Goal: Information Seeking & Learning: Learn about a topic

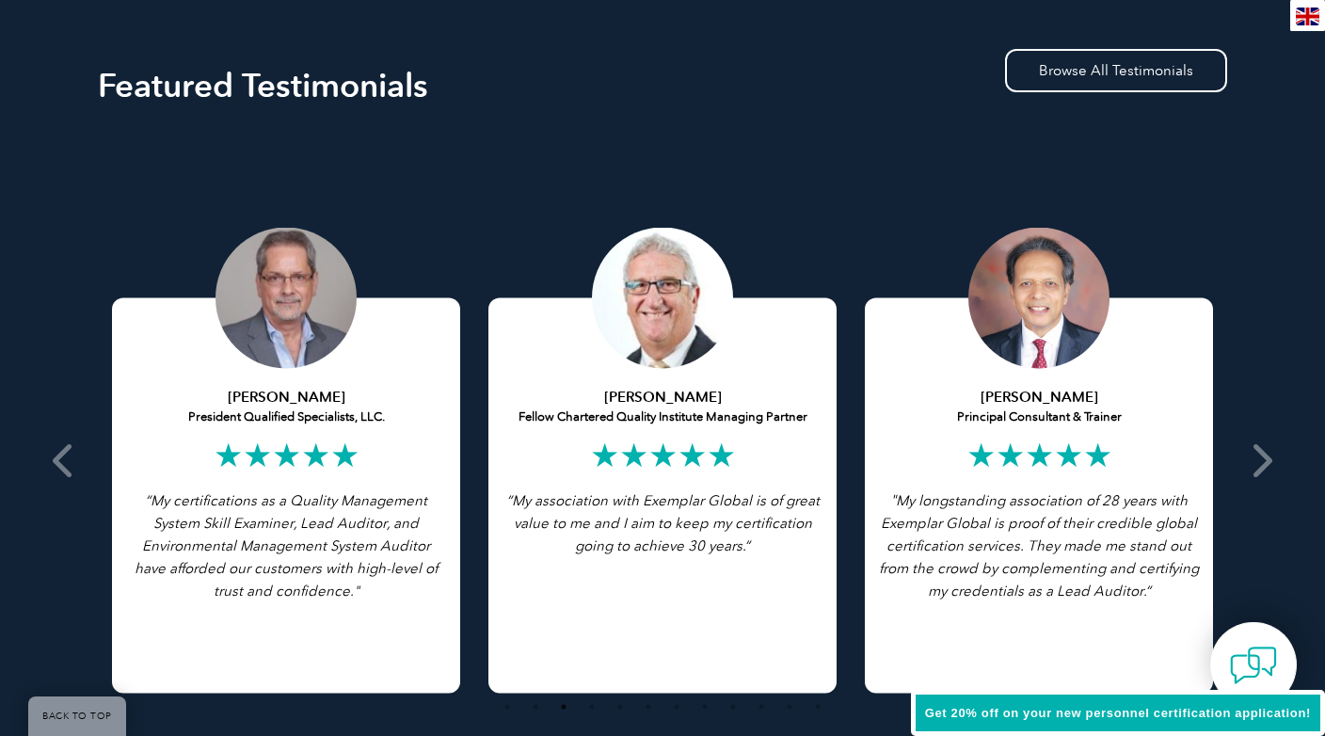
scroll to position [3606, 0]
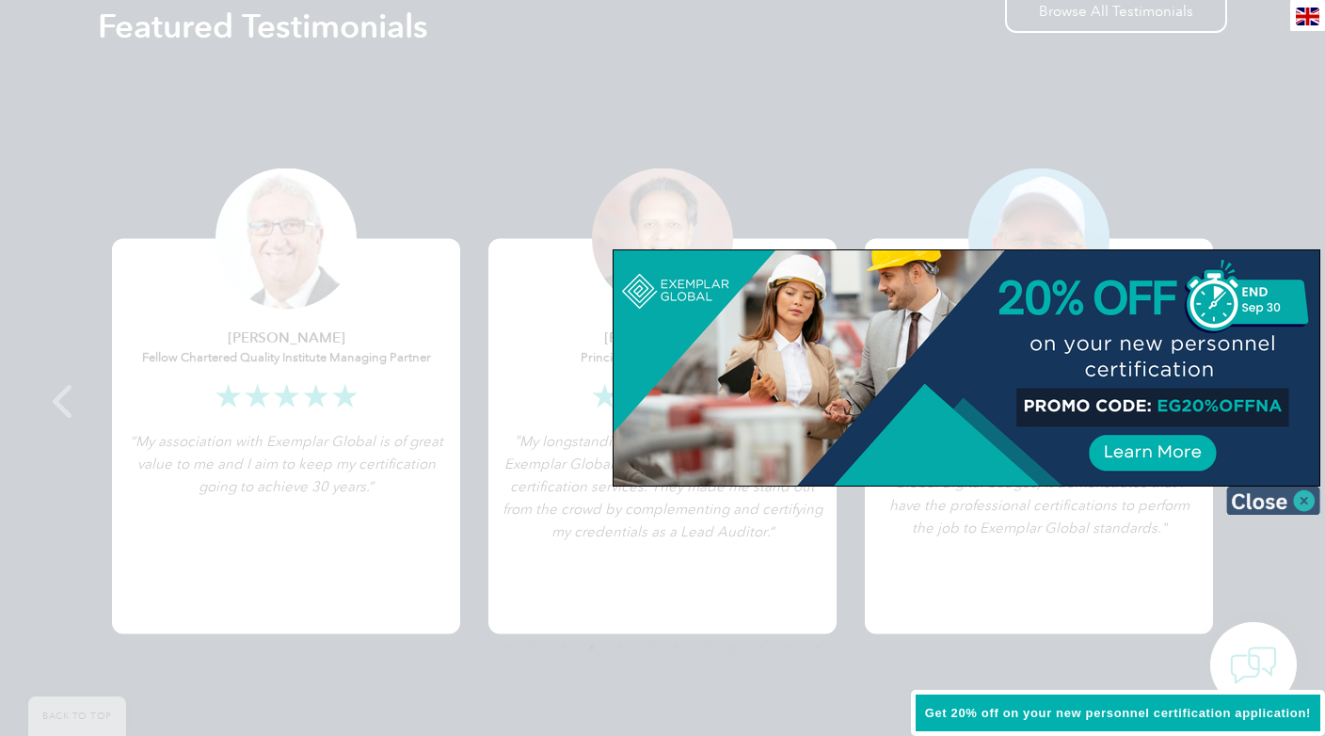
click at [1308, 500] on img at bounding box center [1273, 500] width 94 height 28
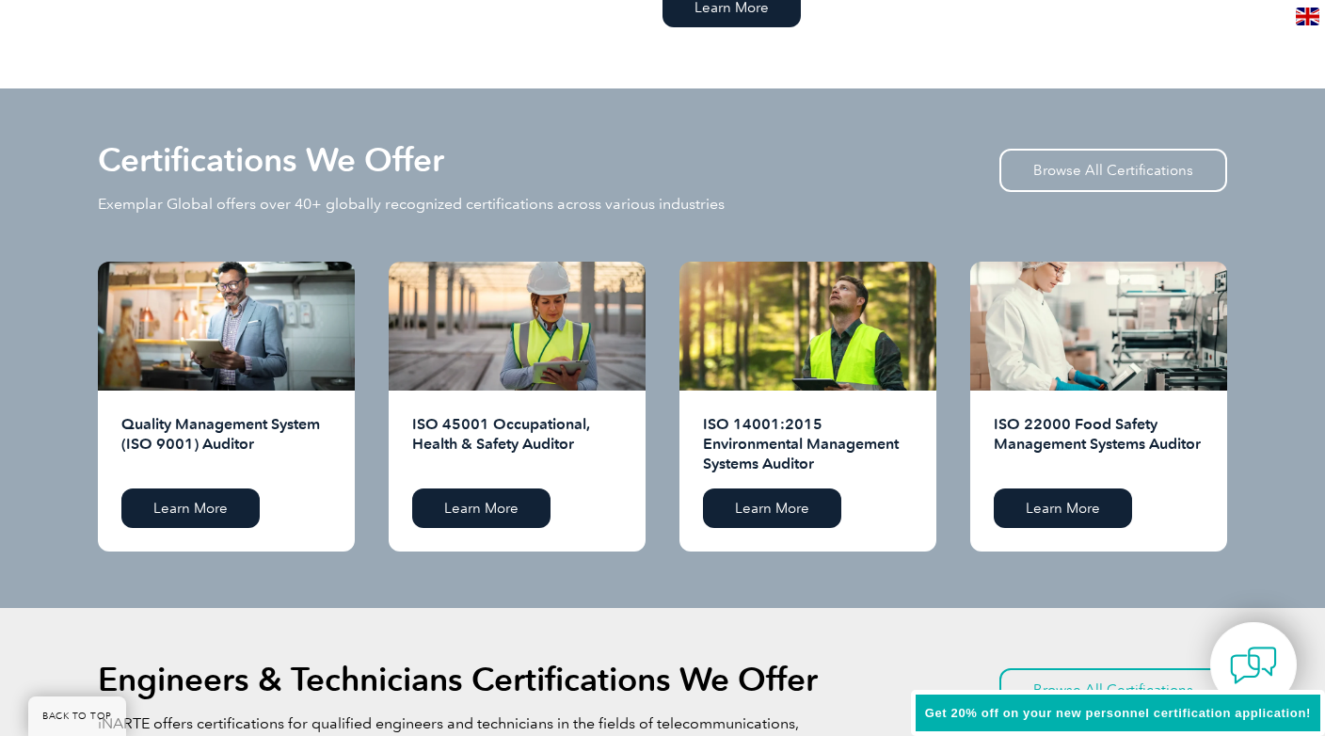
scroll to position [1605, 0]
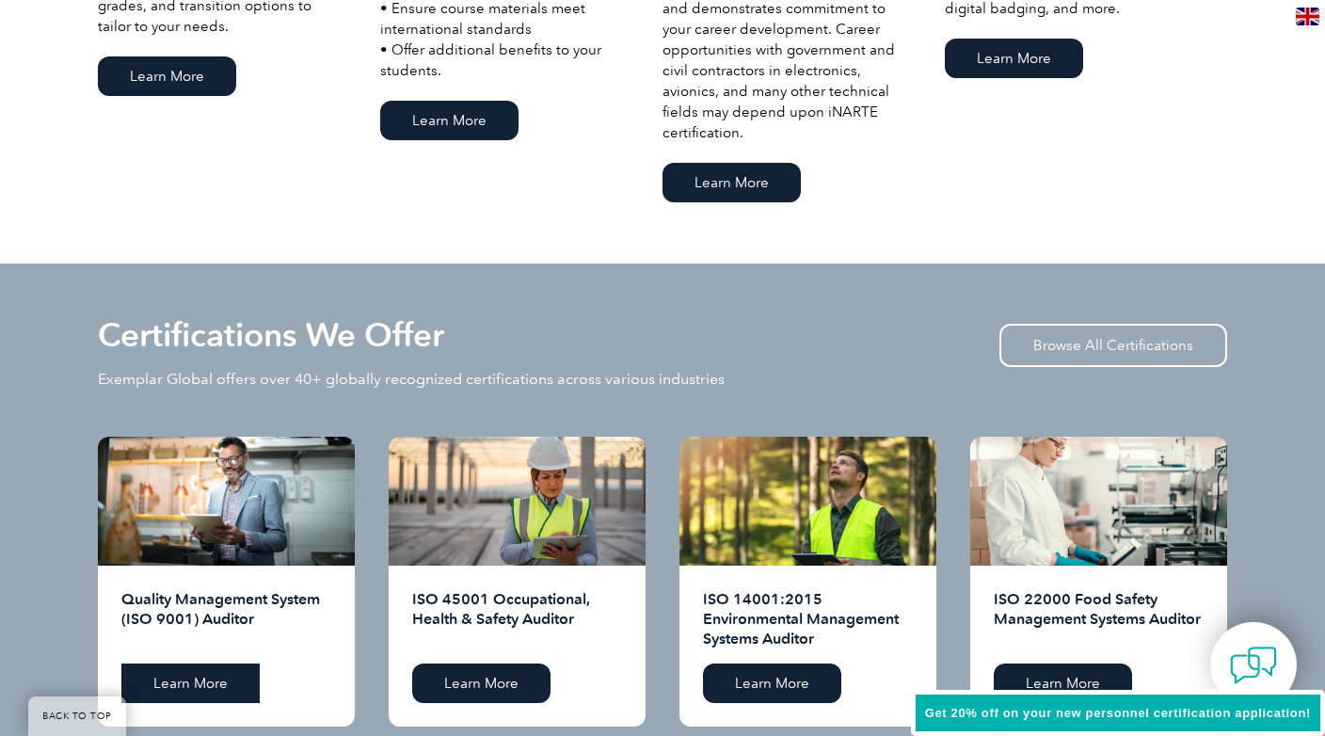
click at [170, 677] on link "Learn More" at bounding box center [190, 683] width 138 height 40
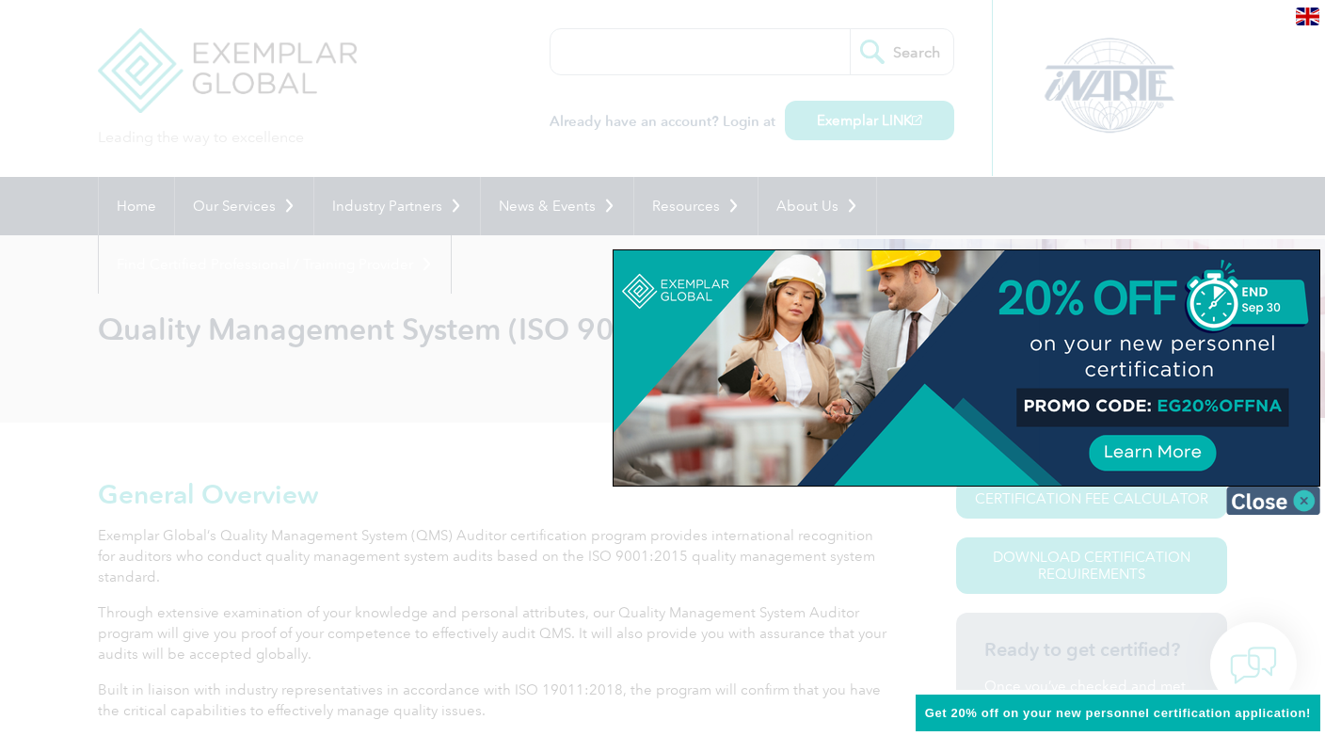
click at [1300, 508] on img at bounding box center [1273, 500] width 94 height 28
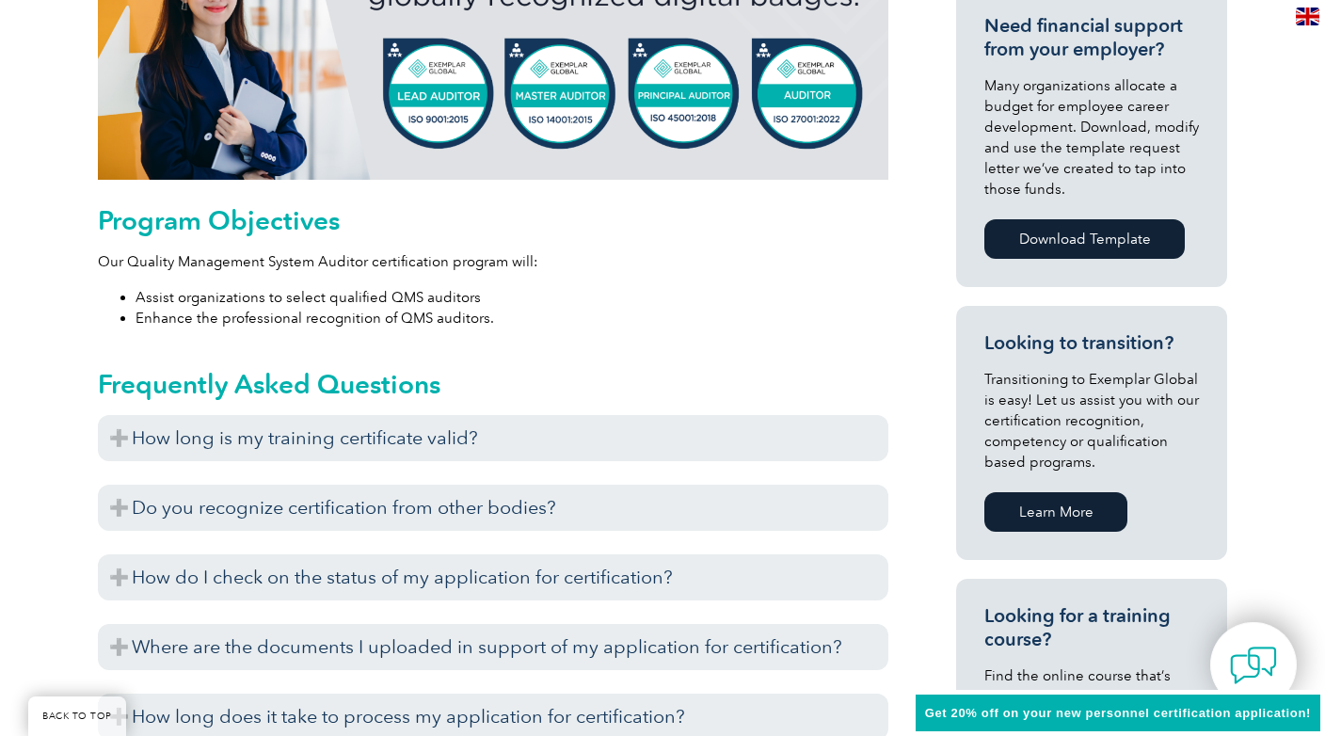
scroll to position [941, 0]
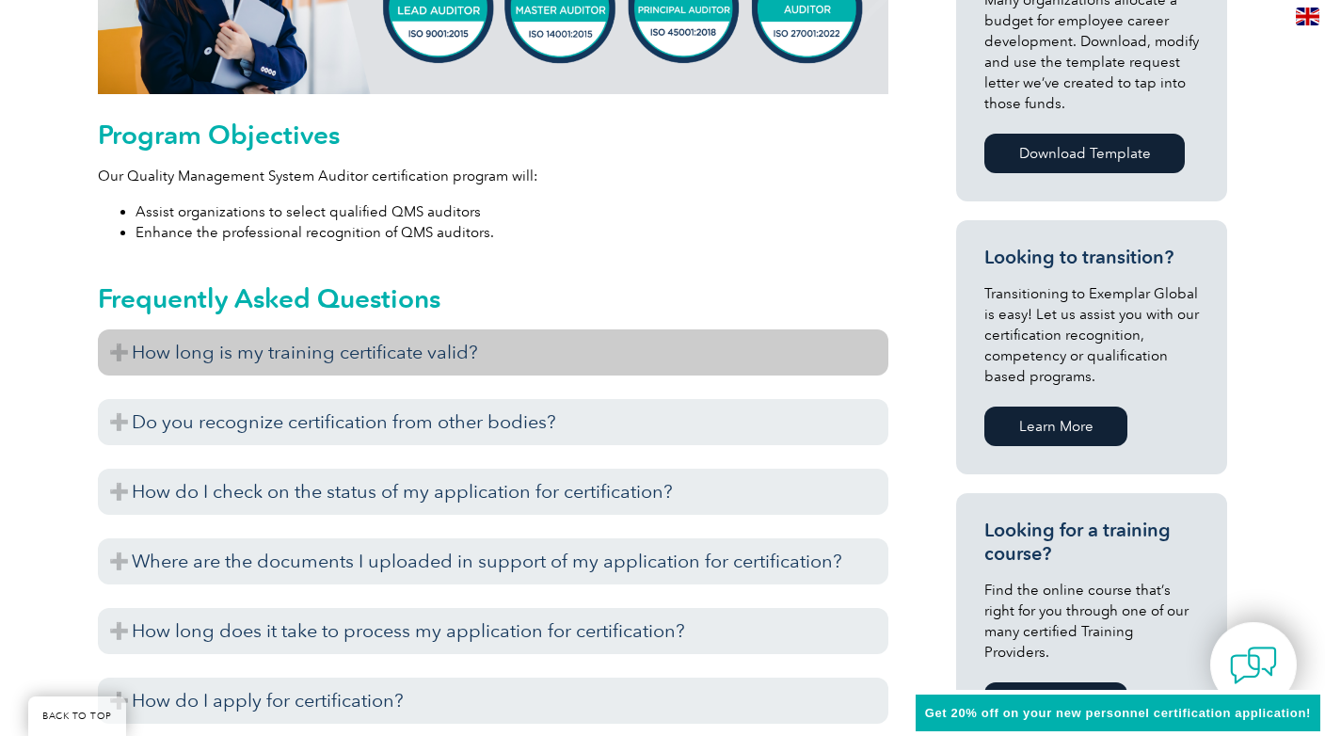
click at [413, 356] on h3 "How long is my training certificate valid?" at bounding box center [493, 352] width 790 height 46
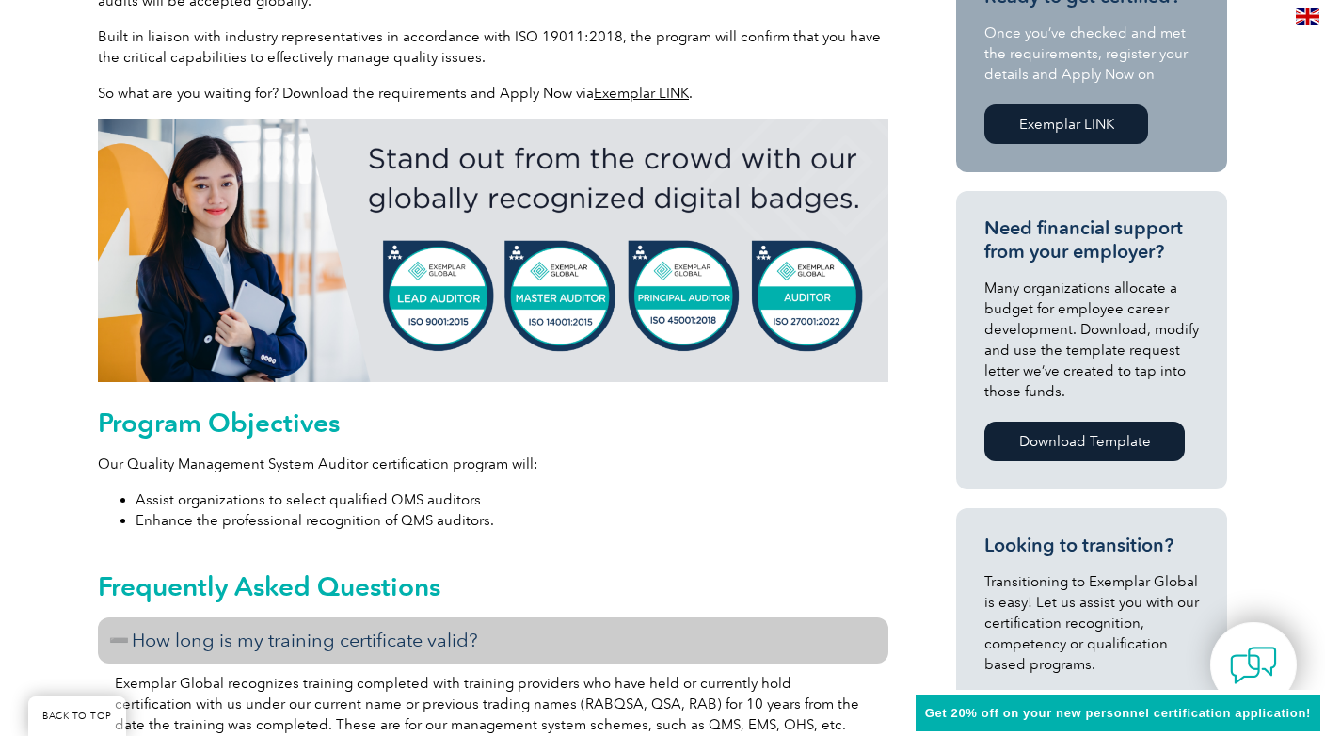
scroll to position [628, 0]
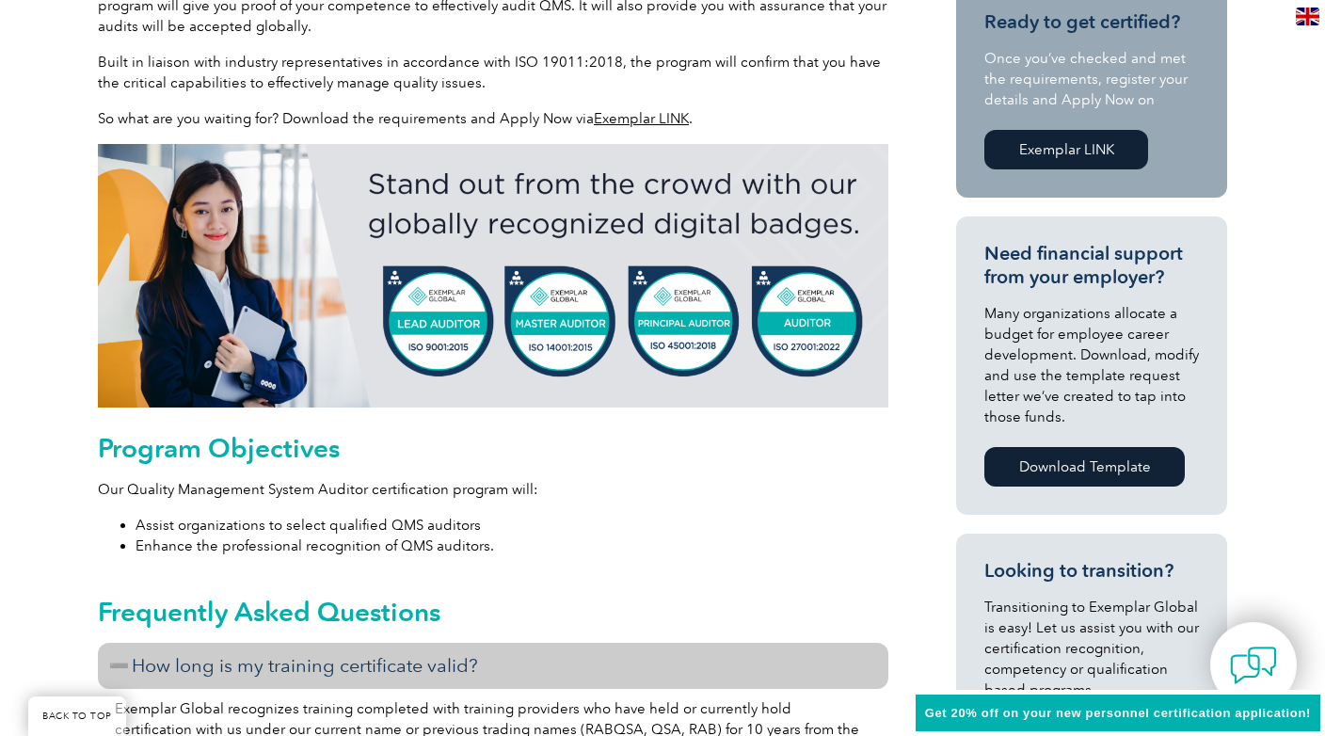
click at [119, 665] on h3 "How long is my training certificate valid?" at bounding box center [493, 666] width 790 height 46
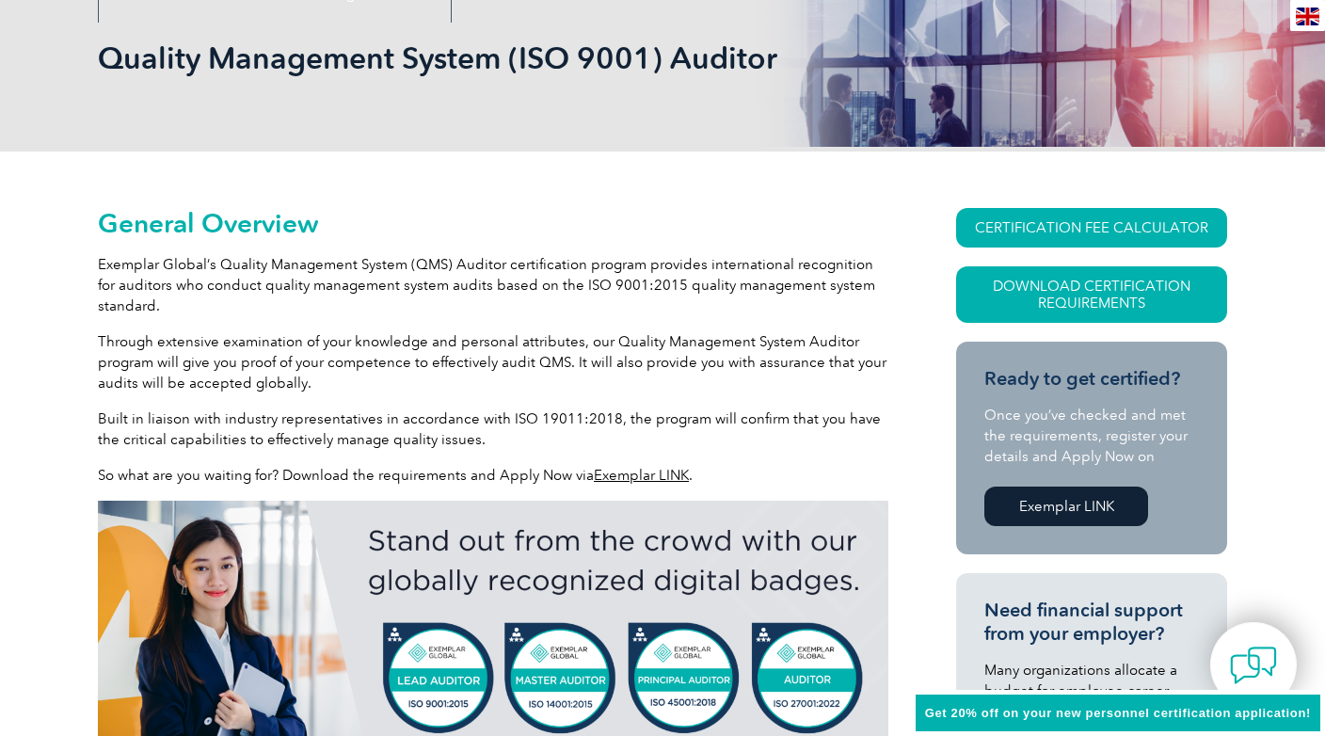
scroll to position [0, 0]
